Goal: Task Accomplishment & Management: Use online tool/utility

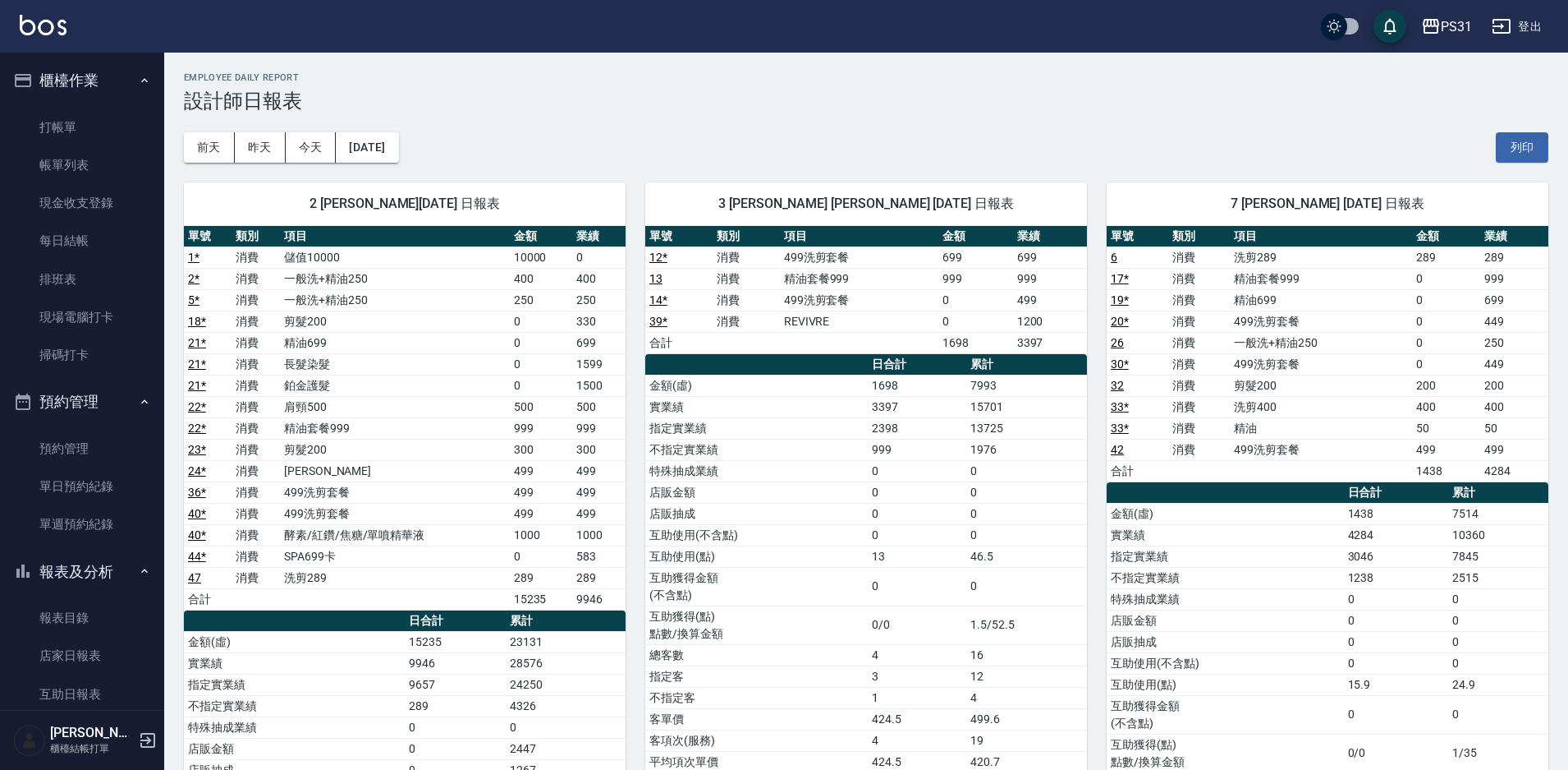
scroll to position [329, 0]
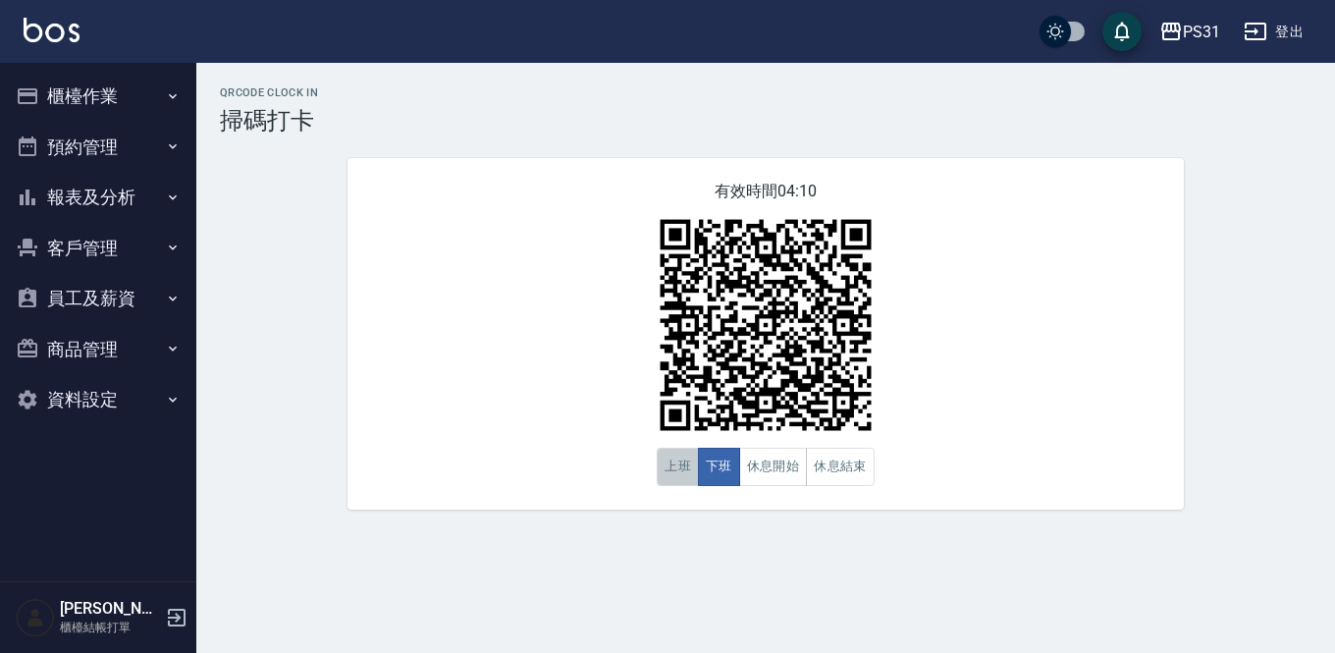
drag, startPoint x: 0, startPoint y: 0, endPoint x: 687, endPoint y: 462, distance: 828.0
click at [687, 462] on button "上班" at bounding box center [678, 467] width 42 height 38
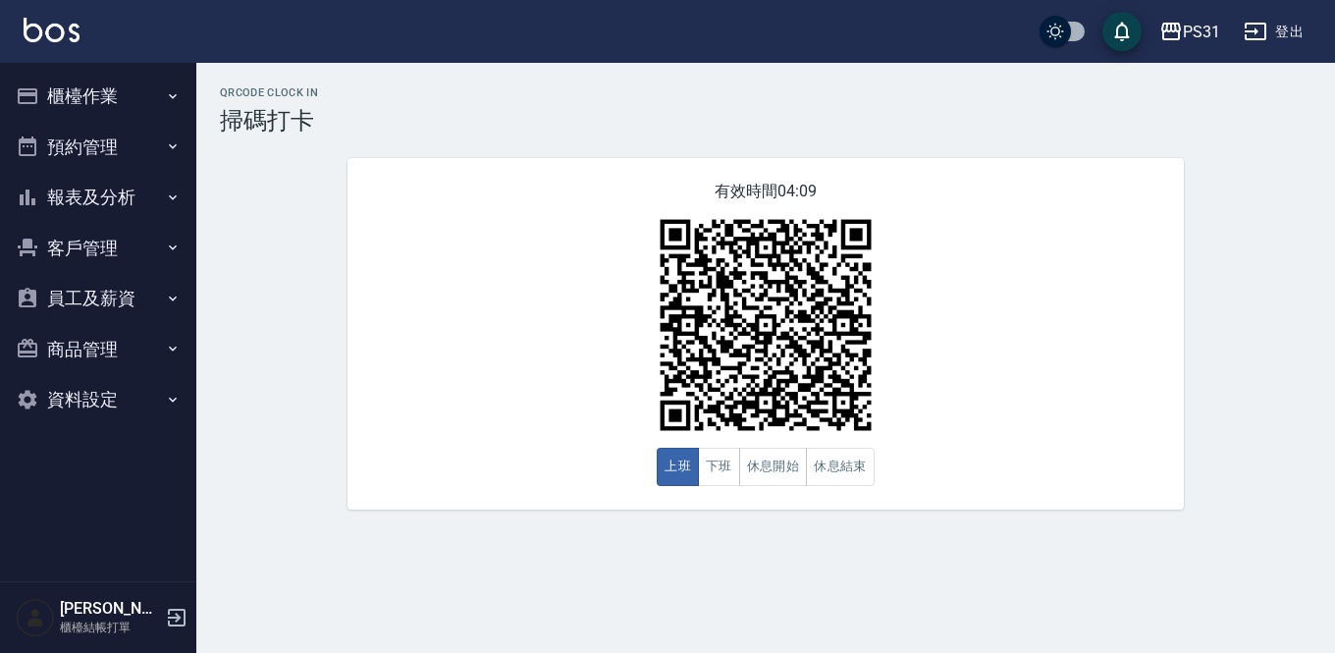
drag, startPoint x: 670, startPoint y: 451, endPoint x: 561, endPoint y: 394, distance: 123.4
click at [561, 394] on div "有效時間 04:09 上班 下班 休息開始 休息結束" at bounding box center [765, 333] width 836 height 351
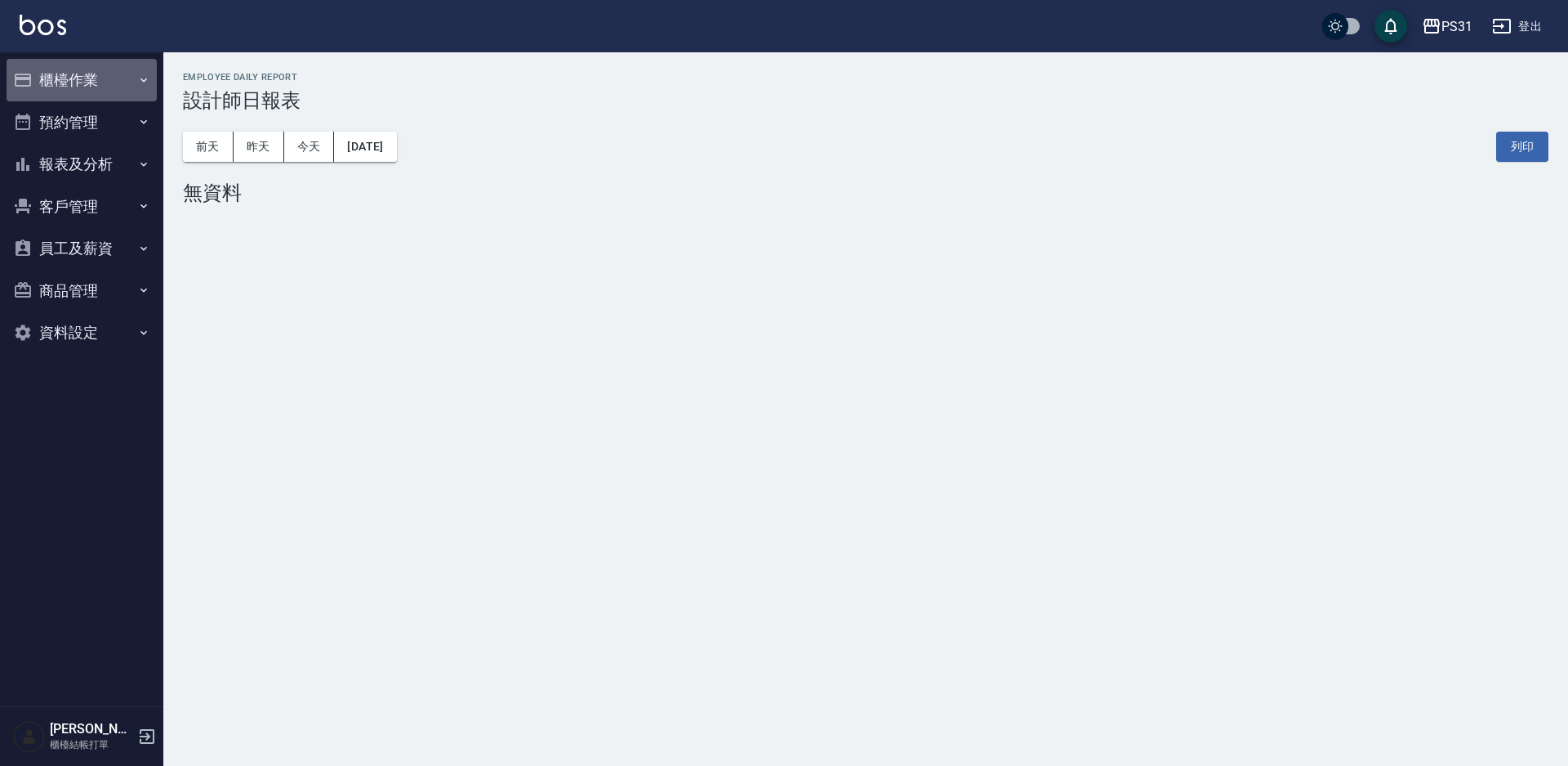
drag, startPoint x: 62, startPoint y: 70, endPoint x: 67, endPoint y: 78, distance: 9.4
click at [65, 76] on button "櫃檯作業" at bounding box center [82, 80] width 151 height 42
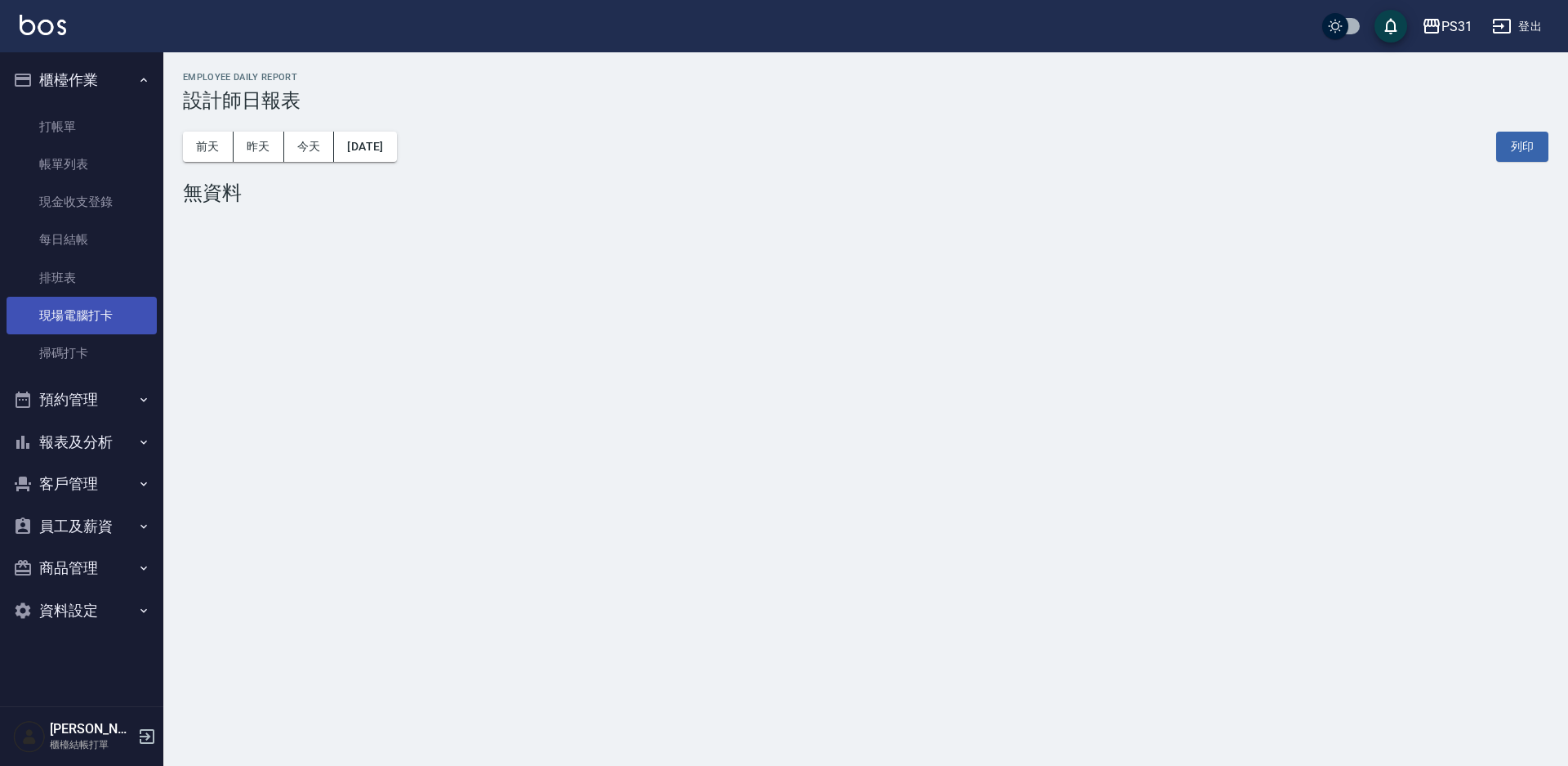
click at [83, 320] on link "現場電腦打卡" at bounding box center [82, 315] width 151 height 37
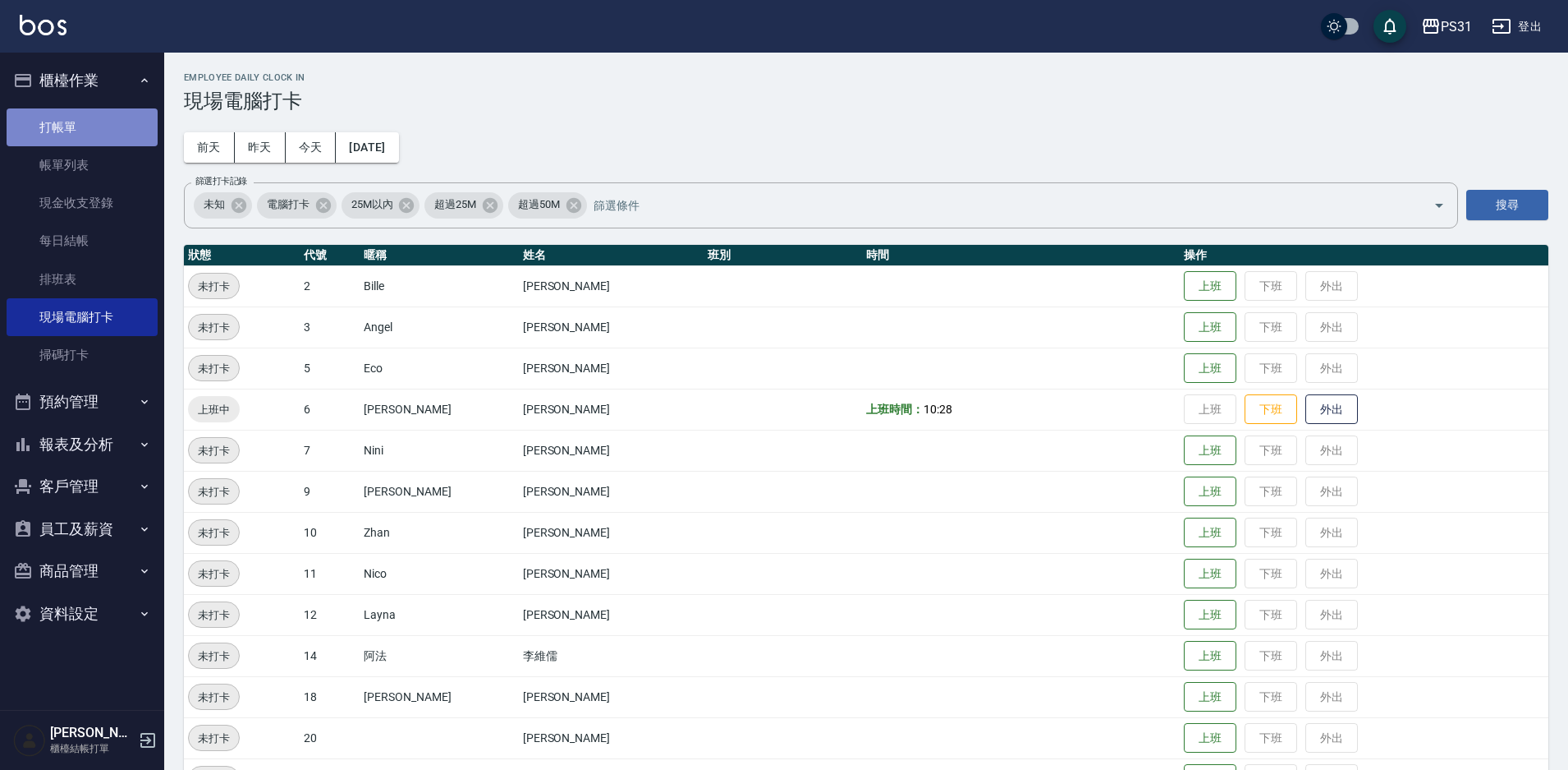
click at [76, 126] on link "打帳單" at bounding box center [82, 127] width 151 height 38
